Goal: Information Seeking & Learning: Learn about a topic

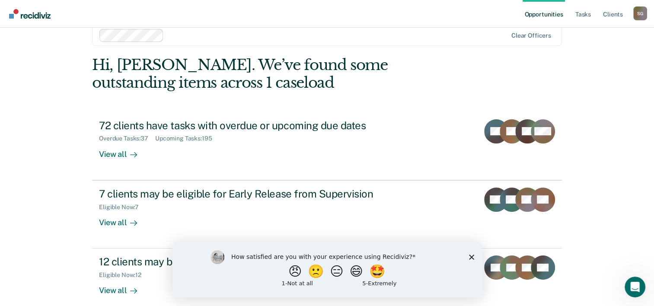
scroll to position [26, 0]
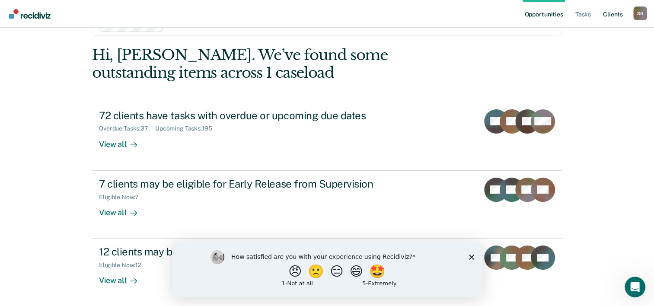
click at [616, 13] on link "Client s" at bounding box center [612, 14] width 23 height 28
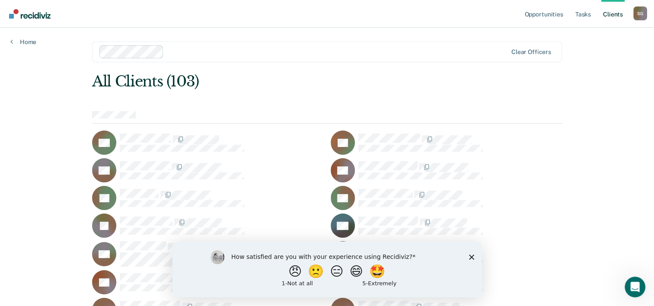
click at [21, 44] on link "Home" at bounding box center [23, 42] width 26 height 8
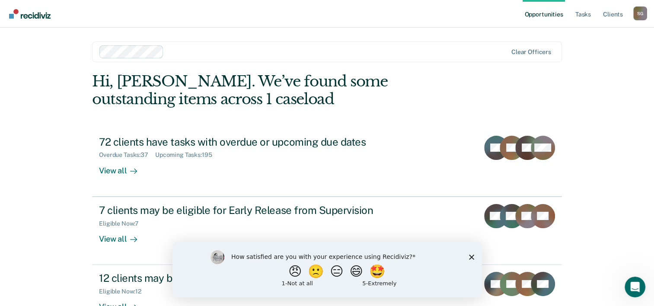
click at [469, 259] on polygon "Close survey" at bounding box center [471, 256] width 5 height 5
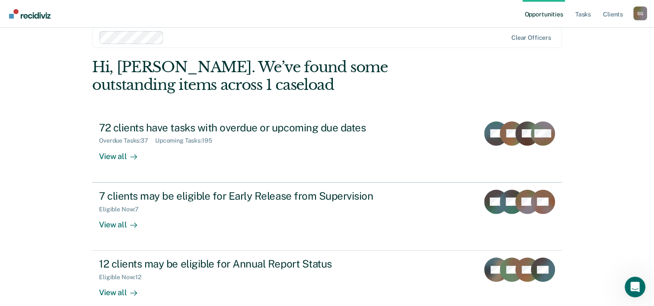
scroll to position [15, 0]
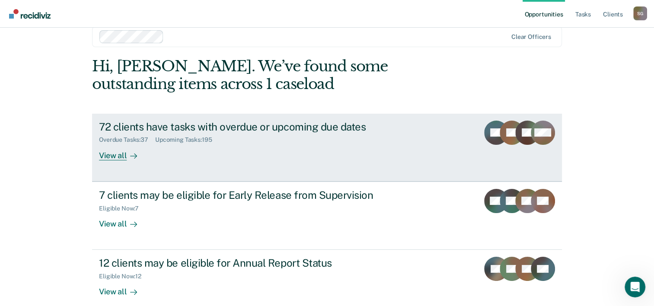
click at [122, 155] on div "View all" at bounding box center [123, 152] width 48 height 17
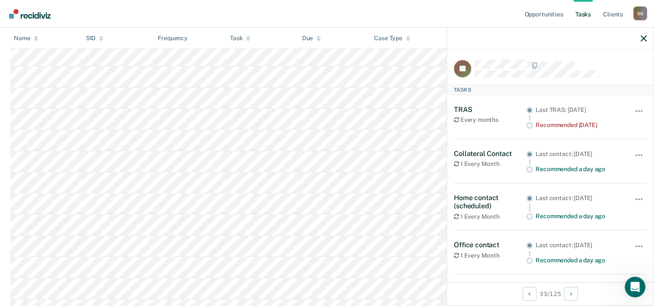
scroll to position [1877, 0]
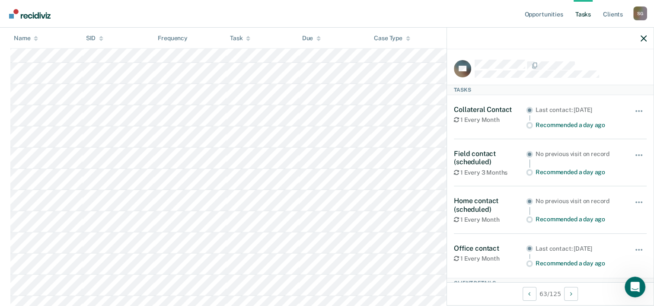
click at [459, 169] on div "1 Every 3 Months" at bounding box center [490, 172] width 72 height 7
click at [458, 174] on icon at bounding box center [456, 173] width 5 height 6
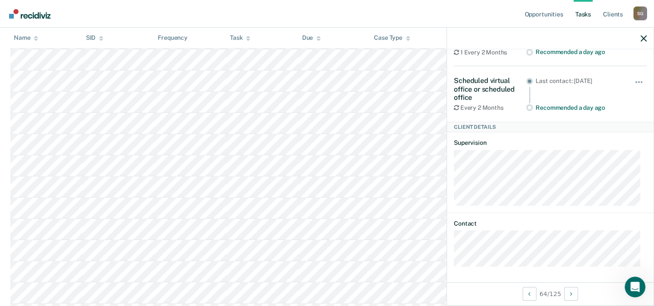
scroll to position [4430, 0]
click at [650, 35] on div at bounding box center [550, 39] width 207 height 22
click at [642, 41] on icon "button" at bounding box center [644, 38] width 6 height 6
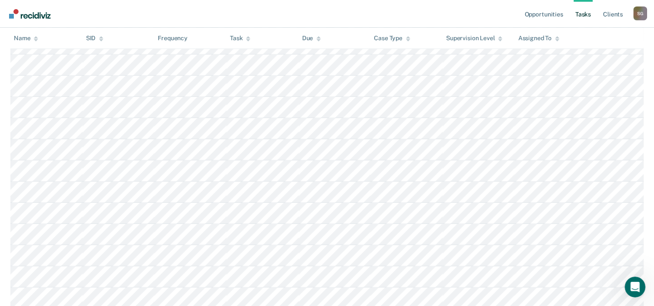
scroll to position [4079, 0]
click at [550, 10] on link "Opportunities" at bounding box center [544, 14] width 42 height 28
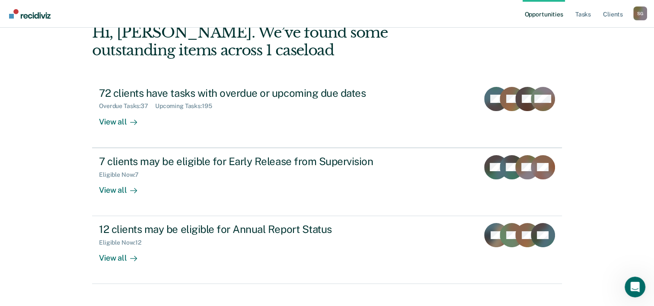
scroll to position [50, 0]
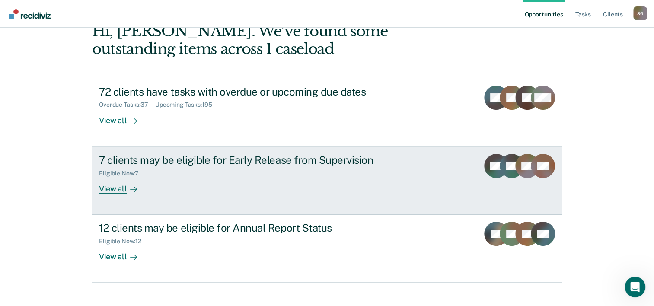
click at [109, 186] on div "View all" at bounding box center [123, 185] width 48 height 17
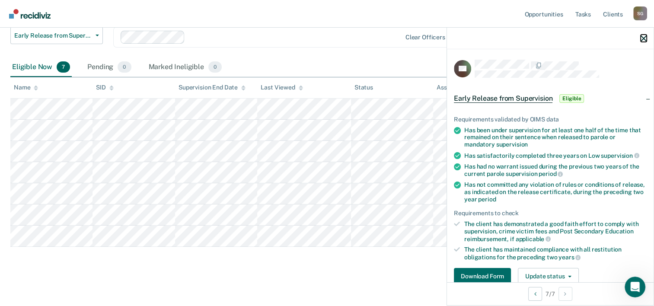
click at [643, 39] on icon "button" at bounding box center [644, 38] width 6 height 6
click at [499, 235] on div "The client has demonstrated a good faith effort to comply with supervision, cri…" at bounding box center [555, 232] width 182 height 22
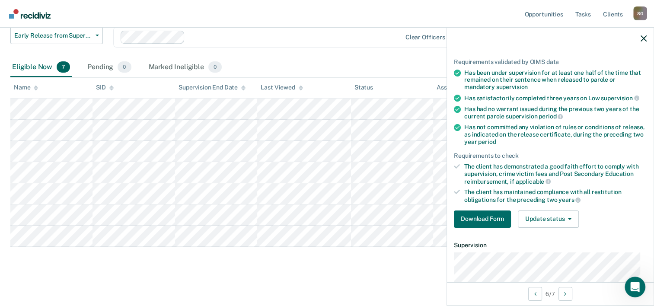
scroll to position [63, 0]
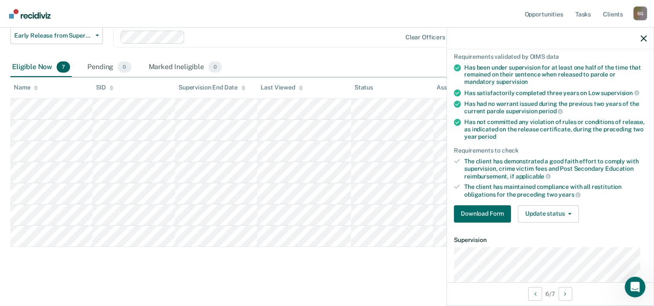
click at [36, 86] on icon at bounding box center [36, 87] width 4 height 2
click at [646, 35] on button "button" at bounding box center [644, 38] width 6 height 7
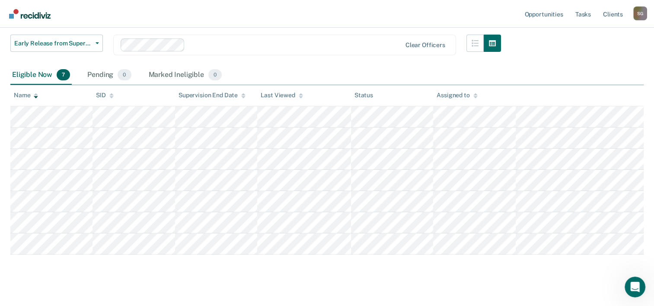
scroll to position [0, 0]
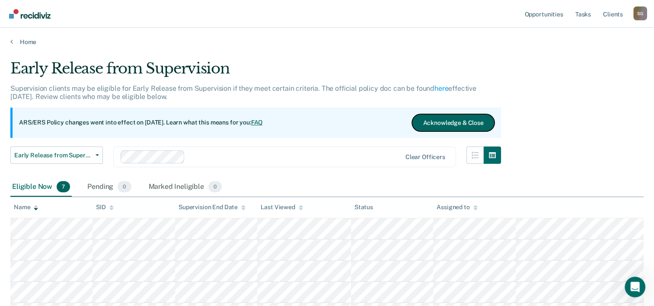
click at [458, 126] on button "Acknowledge & Close" at bounding box center [453, 122] width 82 height 17
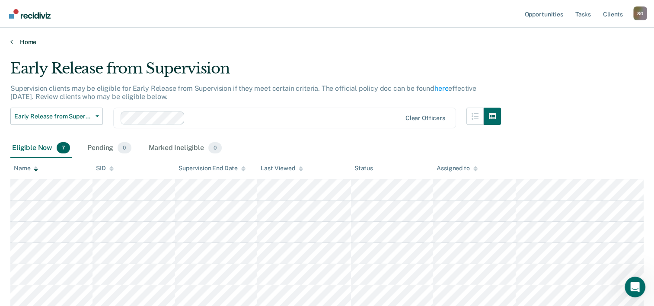
click at [26, 43] on link "Home" at bounding box center [326, 42] width 633 height 8
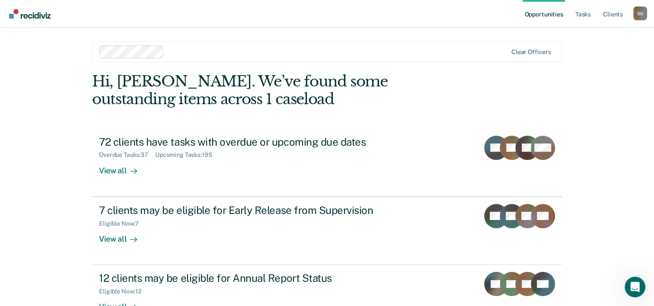
click at [32, 104] on div "Opportunities Tasks Client s Shonda Goliday S G Profile How it works Log Out Cl…" at bounding box center [327, 184] width 654 height 368
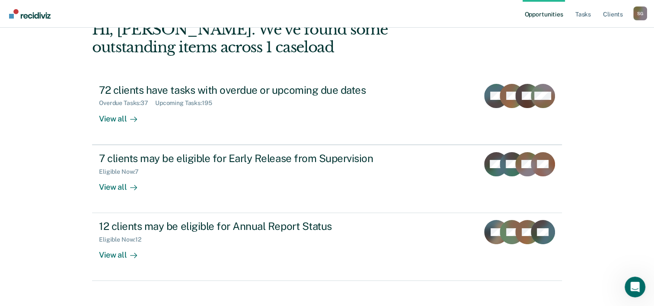
scroll to position [54, 0]
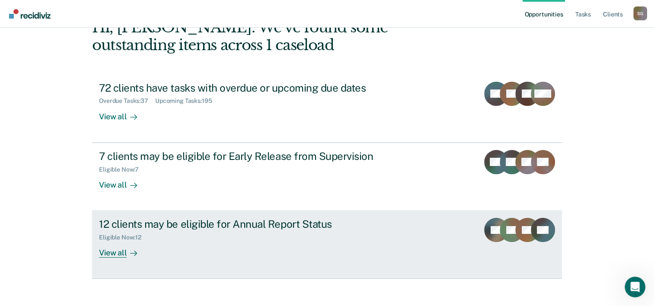
click at [209, 224] on div "12 clients may be eligible for Annual Report Status" at bounding box center [251, 224] width 304 height 13
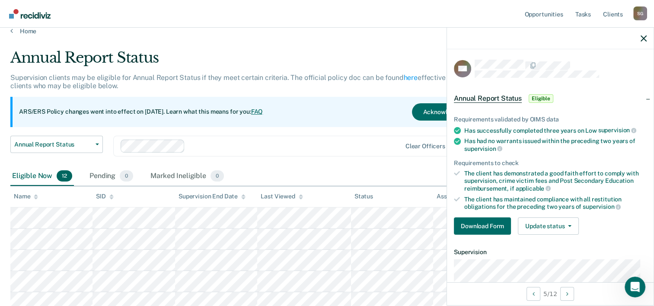
scroll to position [8, 0]
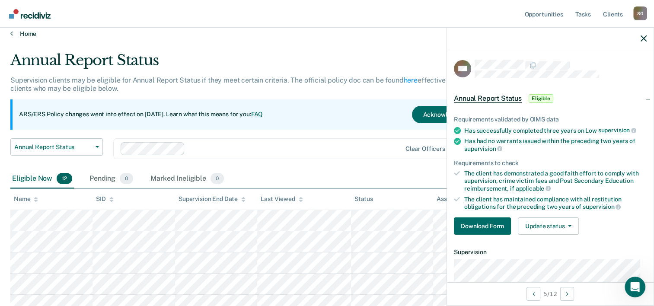
click at [25, 33] on link "Home" at bounding box center [326, 34] width 633 height 8
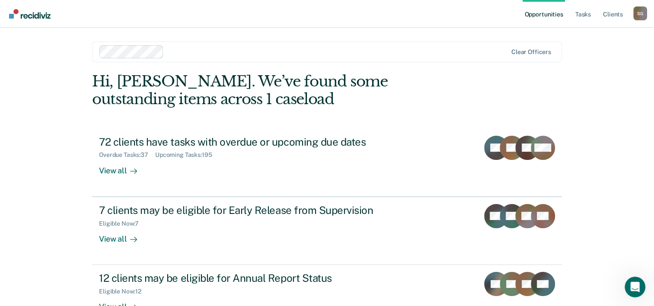
click at [106, 169] on div "View all" at bounding box center [123, 167] width 48 height 17
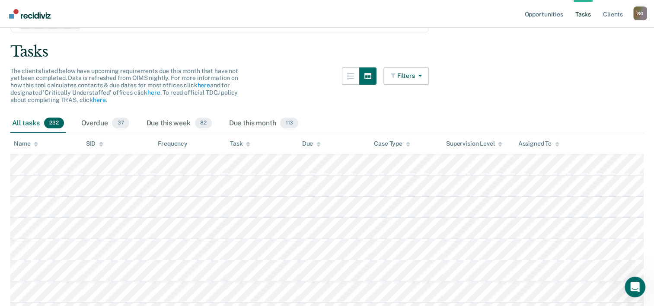
scroll to position [48, 0]
click at [161, 117] on div "Due this week 82" at bounding box center [179, 123] width 69 height 19
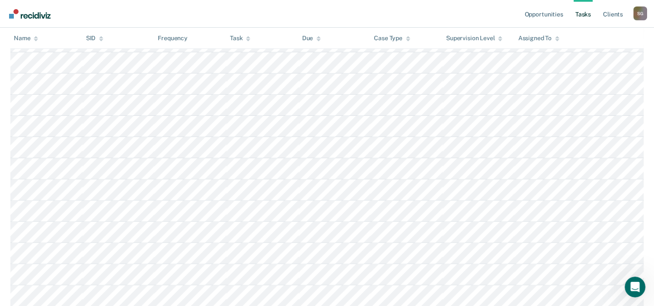
scroll to position [235, 0]
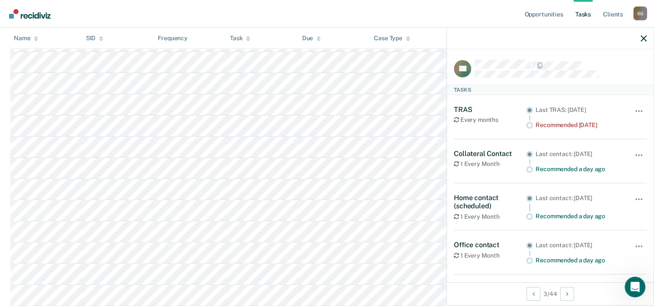
click at [230, 9] on nav "Opportunities Tasks Client s Shonda Goliday S G Profile How it works Log Out" at bounding box center [327, 13] width 640 height 27
click at [645, 41] on icon "button" at bounding box center [644, 38] width 6 height 6
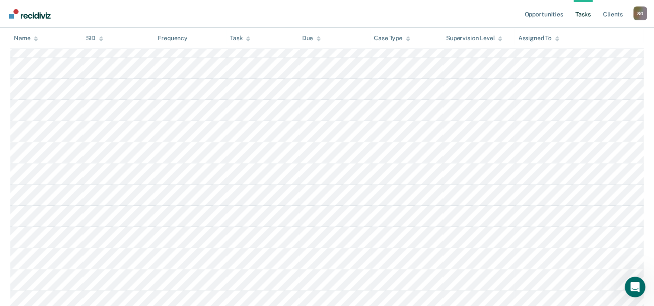
scroll to position [646, 0]
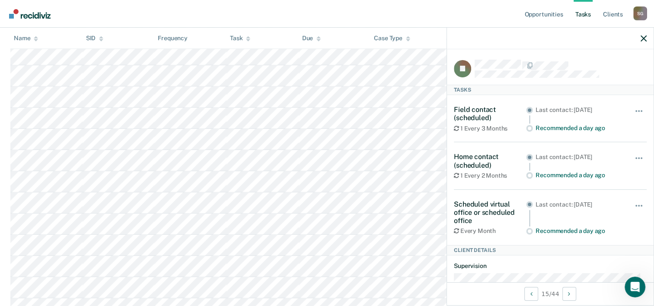
click at [653, 41] on div at bounding box center [550, 39] width 207 height 22
click at [646, 39] on icon "button" at bounding box center [644, 38] width 6 height 6
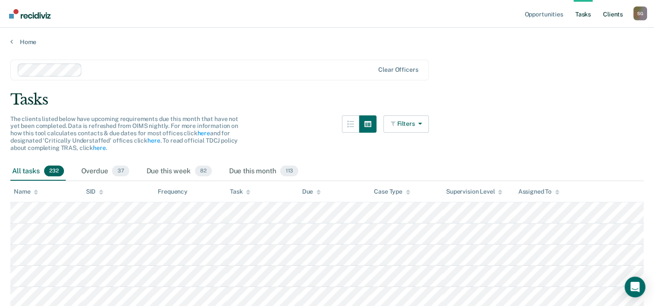
click at [619, 12] on link "Client s" at bounding box center [612, 14] width 23 height 28
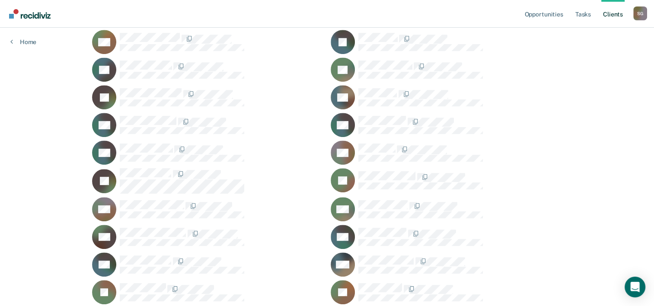
scroll to position [399, 0]
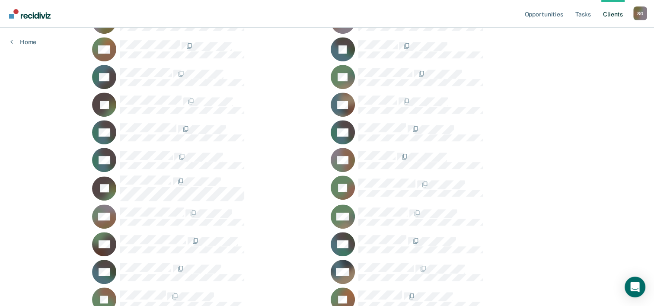
click at [170, 120] on div "CG" at bounding box center [207, 132] width 231 height 24
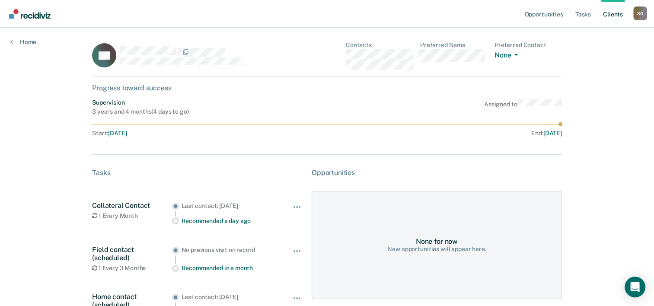
click at [168, 118] on div "Supervision 3 years and 4 months ( 4 days to go ) Assigned to Start : [DATE] En…" at bounding box center [327, 119] width 470 height 41
click at [11, 42] on icon at bounding box center [11, 41] width 3 height 7
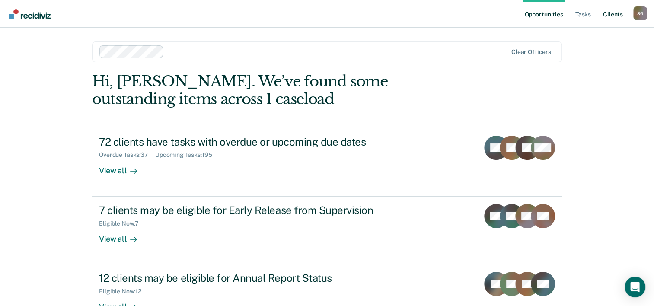
click at [616, 12] on link "Client s" at bounding box center [612, 14] width 23 height 28
